Goal: Contribute content

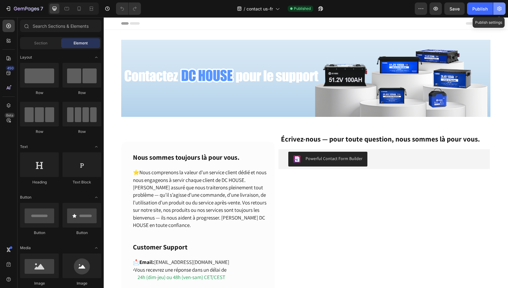
click at [502, 8] on icon "button" at bounding box center [500, 9] width 6 height 6
click at [138, 97] on img at bounding box center [306, 78] width 370 height 77
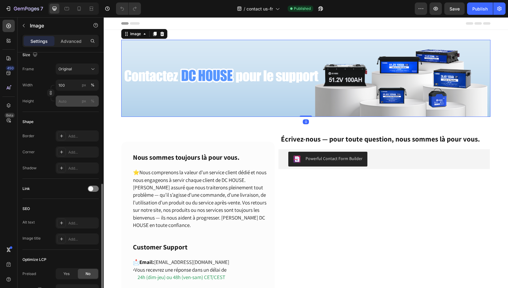
scroll to position [185, 0]
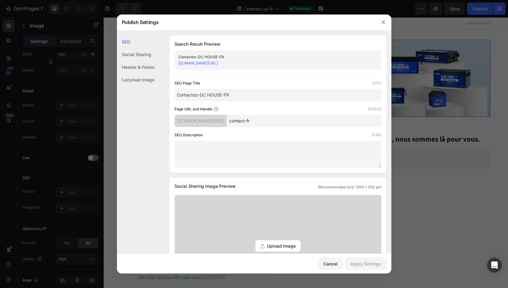
click at [217, 147] on textarea at bounding box center [278, 153] width 207 height 27
paste textarea "Have a question, need support, or just want to say hi? Contact DC HOUSE [DATE] …"
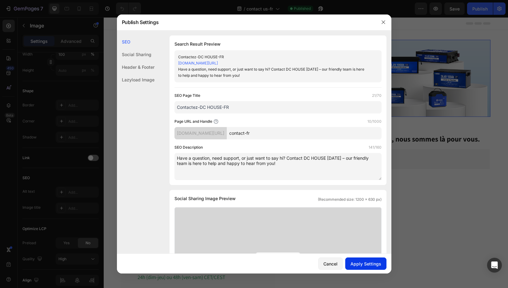
type textarea "Have a question, need support, or just want to say hi? Contact DC HOUSE [DATE] …"
click at [366, 262] on div "Apply Settings" at bounding box center [366, 263] width 31 height 6
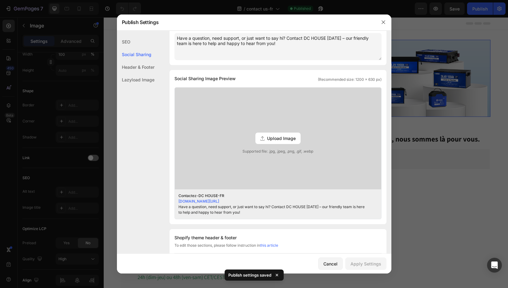
scroll to position [123, 0]
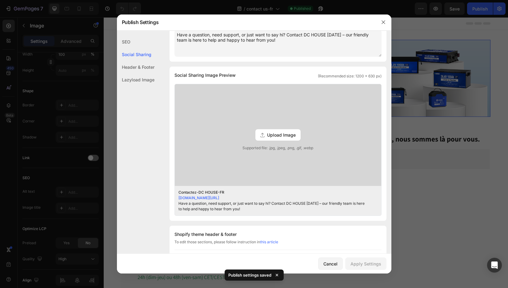
click at [285, 134] on span "Upload Image" at bounding box center [281, 135] width 29 height 6
click at [0, 0] on input "Upload Image Supported file: .jpg, .jpeg, .png, .gif, .webp" at bounding box center [0, 0] width 0 height 0
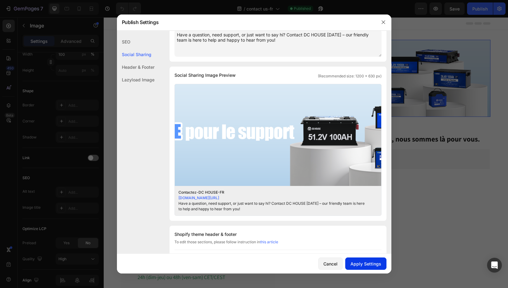
click at [367, 258] on button "Apply Settings" at bounding box center [366, 263] width 41 height 12
click at [384, 18] on button "button" at bounding box center [384, 22] width 10 height 10
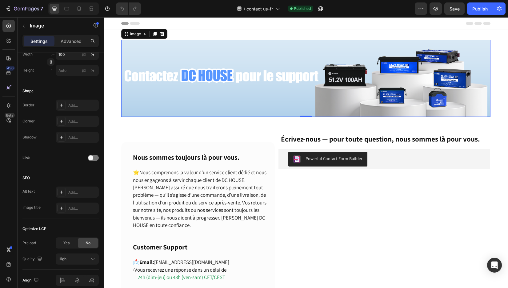
click at [195, 70] on img at bounding box center [306, 78] width 370 height 77
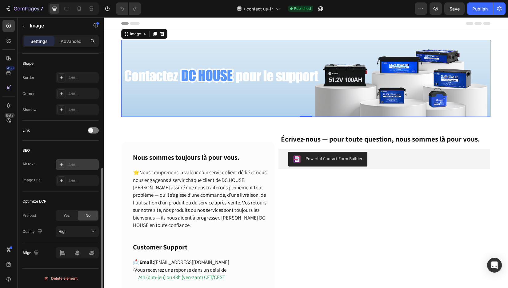
click at [79, 165] on div "Add..." at bounding box center [82, 165] width 29 height 6
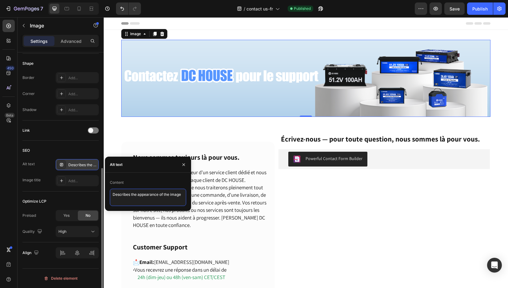
drag, startPoint x: 183, startPoint y: 196, endPoint x: 92, endPoint y: 188, distance: 91.5
click at [92, 188] on div "450 Beta Sections(18) Elements(83) Section Element Hero Section Product Detail …" at bounding box center [52, 152] width 104 height 270
type textarea "contact DC HOUSE for support"
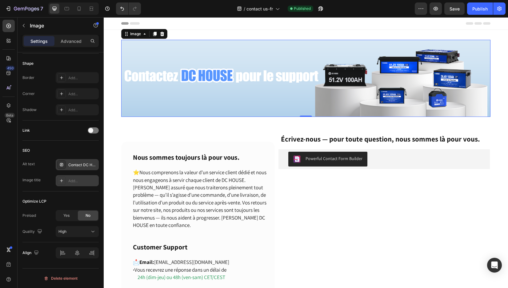
click at [71, 179] on div "Add..." at bounding box center [82, 181] width 29 height 6
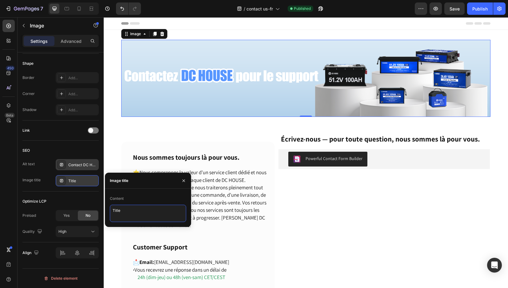
click at [127, 208] on textarea "Title" at bounding box center [148, 212] width 76 height 17
drag, startPoint x: 121, startPoint y: 206, endPoint x: 105, endPoint y: 206, distance: 16.0
click at [105, 206] on div "Content Title" at bounding box center [148, 207] width 86 height 28
type textarea "contact DC HOUSE for support"
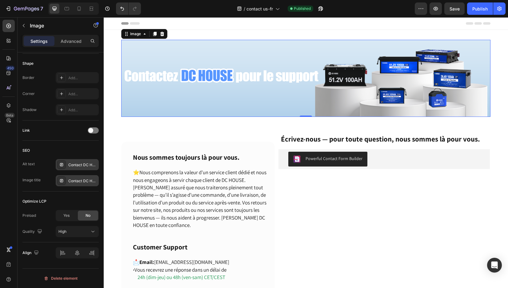
click at [74, 161] on div "Contact DC HOUSE for support" at bounding box center [77, 164] width 43 height 11
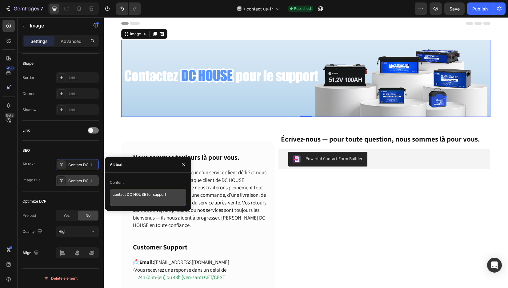
click at [127, 193] on textarea "contact DC HOUSE for support" at bounding box center [148, 196] width 76 height 17
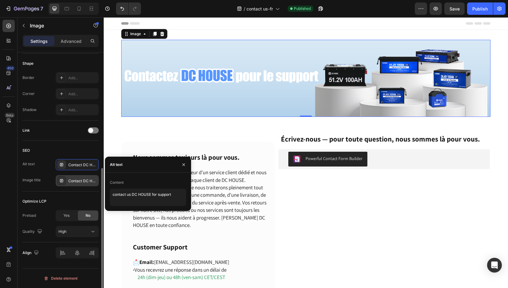
click at [87, 152] on div "SEO" at bounding box center [60, 150] width 76 height 10
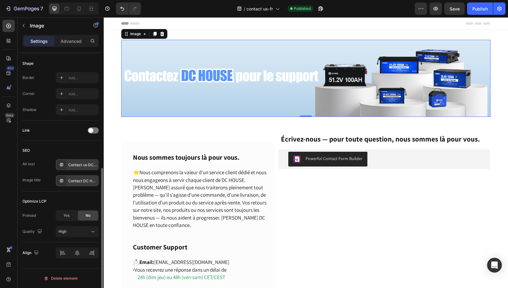
click at [85, 164] on div "Contact us DC HOUSE for support" at bounding box center [82, 165] width 29 height 6
click at [479, 9] on div "Publish" at bounding box center [480, 9] width 15 height 6
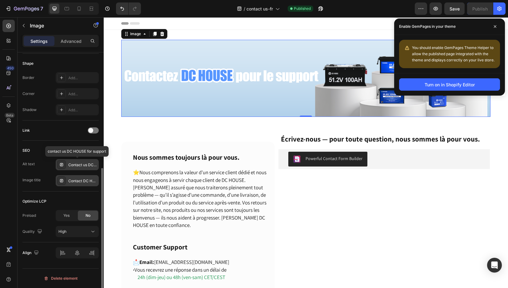
click at [68, 166] on div "Contact us DC HOUSE for support" at bounding box center [77, 164] width 43 height 11
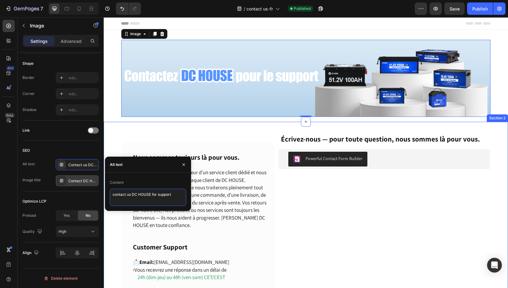
drag, startPoint x: 278, startPoint y: 209, endPoint x: 104, endPoint y: 191, distance: 174.7
paste textarea "Need help or have a suggestion? Drop us a line at [GEOGRAPHIC_DATA] DE – we’re …"
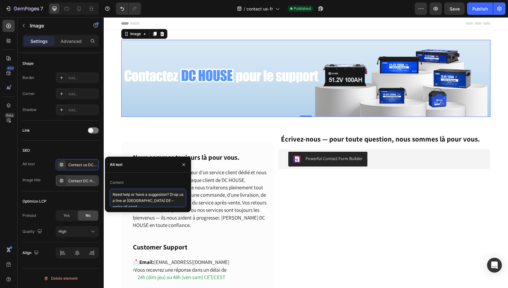
scroll to position [2, 0]
drag, startPoint x: 159, startPoint y: 198, endPoint x: 152, endPoint y: 197, distance: 6.5
click at [152, 197] on textarea "Need help or have a suggestion? Drop us a line at [GEOGRAPHIC_DATA] DE – we’re …" at bounding box center [148, 197] width 76 height 18
type textarea "Need help or have a suggestion? Drop us a line at [GEOGRAPHIC_DATA] – we’re all…"
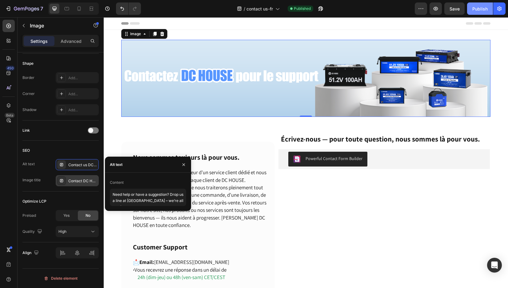
click at [479, 10] on div "Publish" at bounding box center [480, 9] width 15 height 6
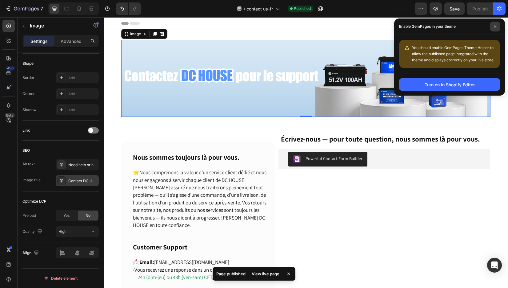
click at [496, 26] on icon at bounding box center [495, 26] width 2 height 2
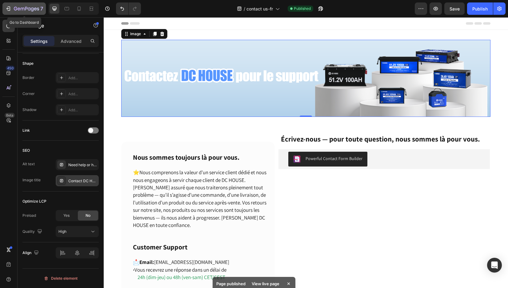
click at [13, 5] on div "7" at bounding box center [24, 8] width 38 height 7
